Goal: Check status: Check status

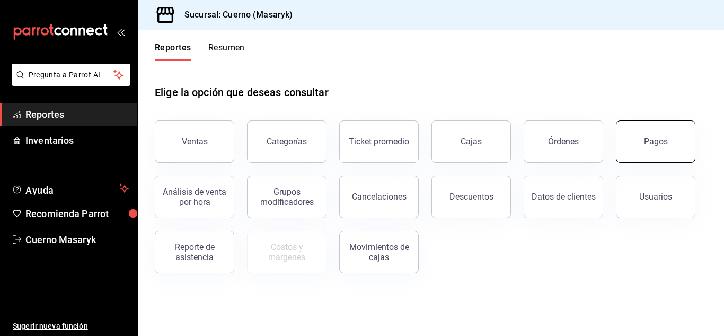
click at [648, 128] on button "Pagos" at bounding box center [656, 141] width 80 height 42
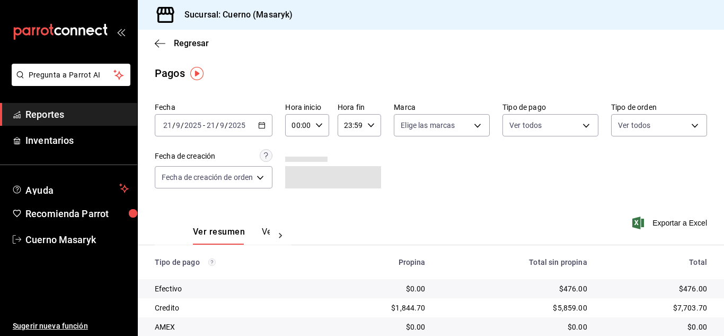
click at [200, 117] on div "[DATE] [DATE] - [DATE] [DATE]" at bounding box center [214, 125] width 118 height 22
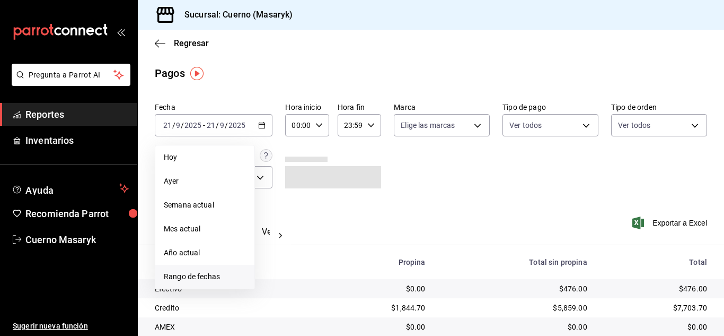
click at [194, 279] on span "Rango de fechas" at bounding box center [205, 276] width 82 height 11
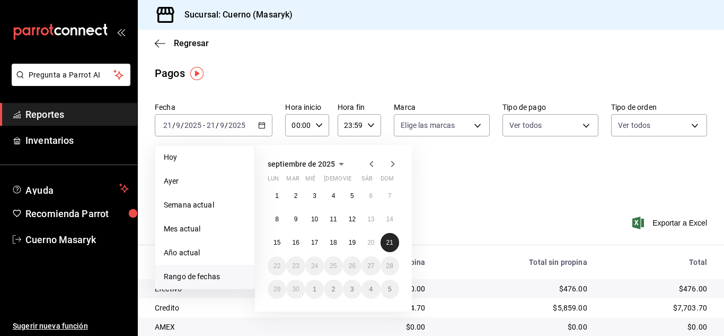
click at [383, 242] on button "21" at bounding box center [390, 242] width 19 height 19
click at [373, 244] on abbr "20" at bounding box center [370, 242] width 7 height 7
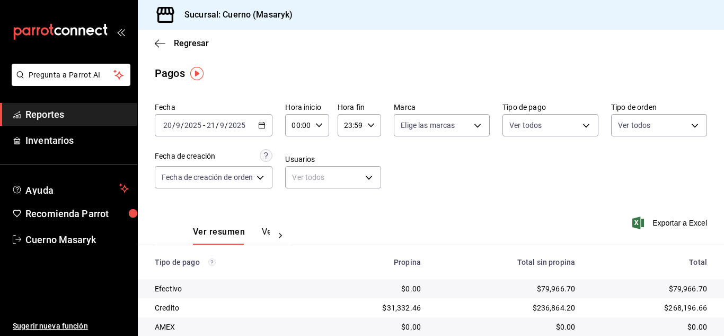
click at [229, 123] on input "2025" at bounding box center [237, 125] width 18 height 8
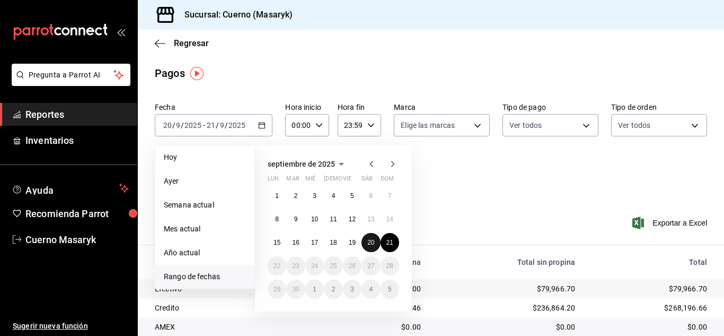
click at [363, 241] on button "20" at bounding box center [371, 242] width 19 height 19
click at [382, 243] on button "21" at bounding box center [390, 242] width 19 height 19
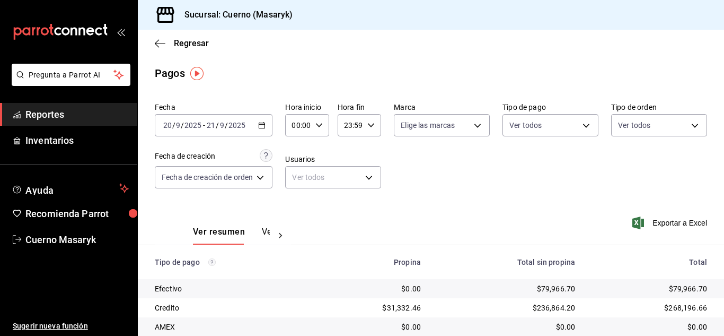
click at [322, 130] on div "00:00 Hora inicio" at bounding box center [306, 125] width 43 height 22
click at [297, 195] on span "06" at bounding box center [297, 199] width 4 height 8
type input "06:00"
click at [412, 167] on div at bounding box center [362, 168] width 724 height 336
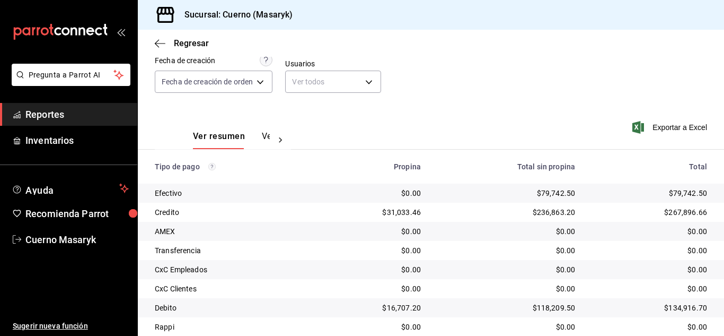
scroll to position [152, 0]
